Goal: Find specific page/section: Find specific page/section

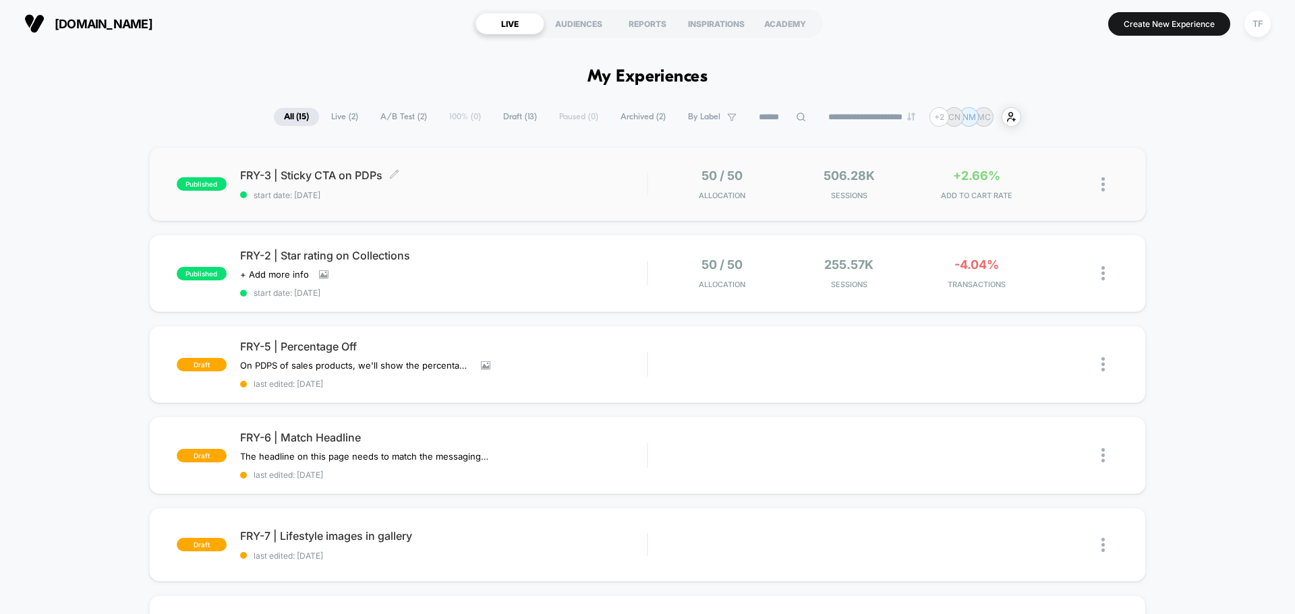
click at [455, 188] on div "FRY-3 | Sticky CTA on PDPs Click to edit experience details Click to edit exper…" at bounding box center [443, 185] width 407 height 32
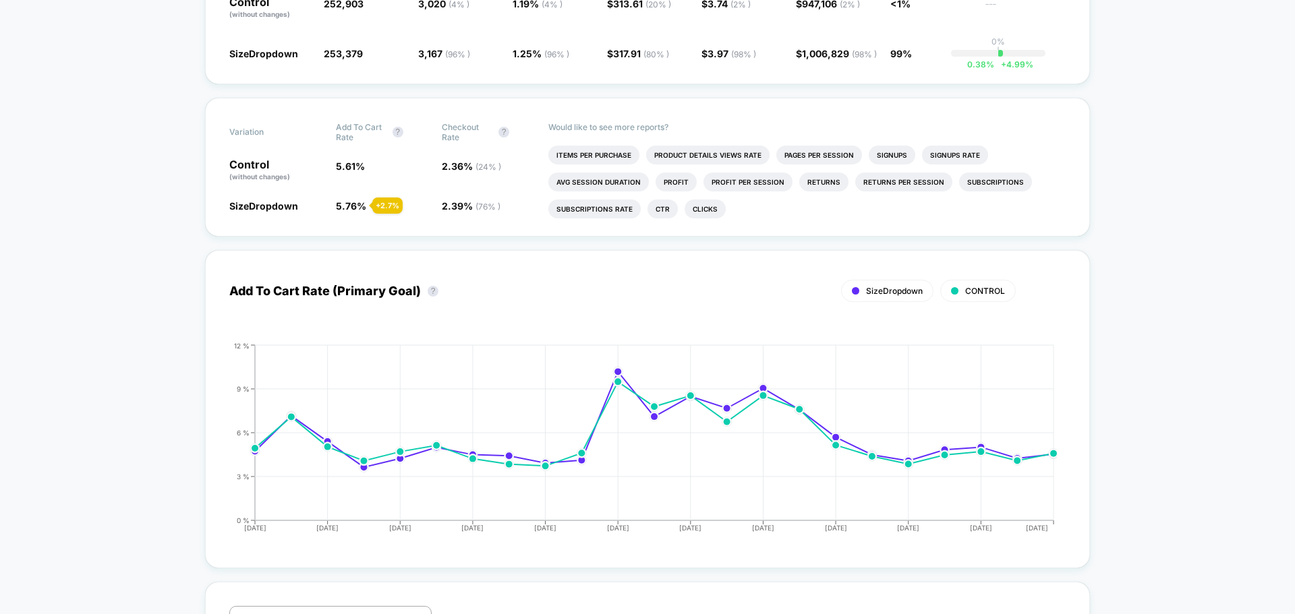
scroll to position [67, 0]
